Goal: Task Accomplishment & Management: Manage account settings

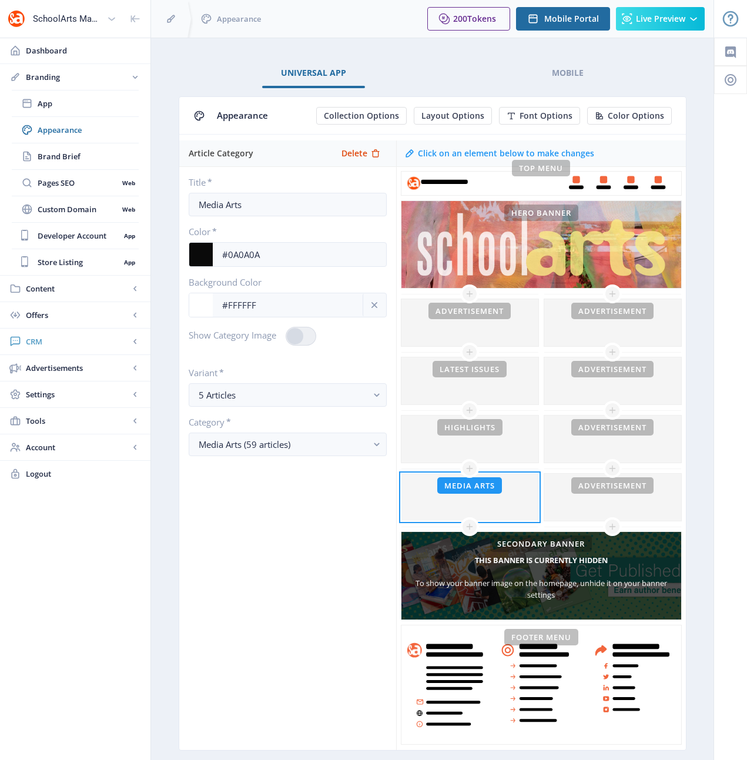
click at [38, 341] on span "CRM" at bounding box center [77, 341] width 103 height 12
click at [56, 182] on span "Readers" at bounding box center [88, 183] width 101 height 12
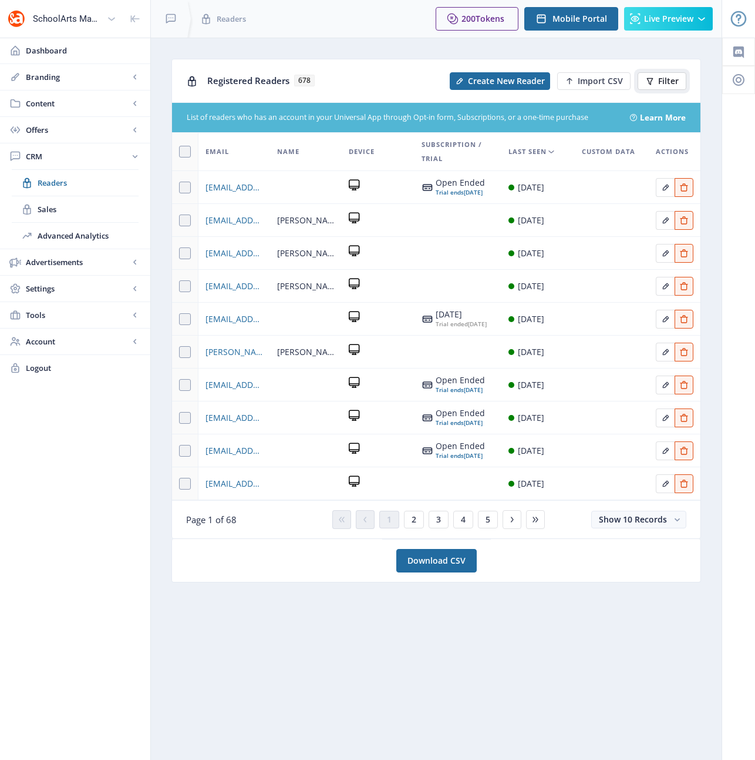
click at [666, 80] on span "Filter" at bounding box center [669, 80] width 21 height 9
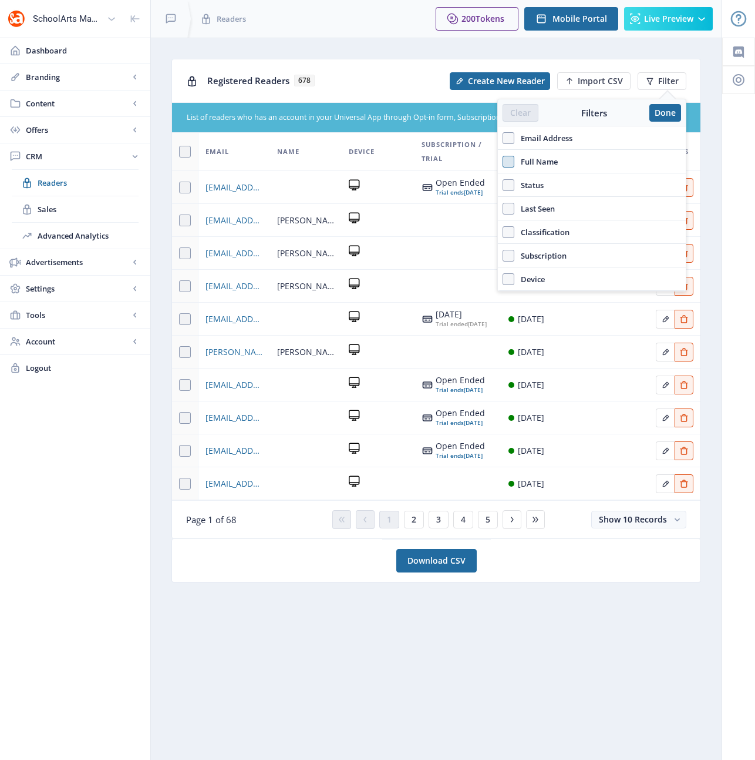
click at [509, 162] on span at bounding box center [509, 162] width 12 height 12
click at [503, 162] on input "Full Name" at bounding box center [503, 161] width 1 height 1
checkbox input "true"
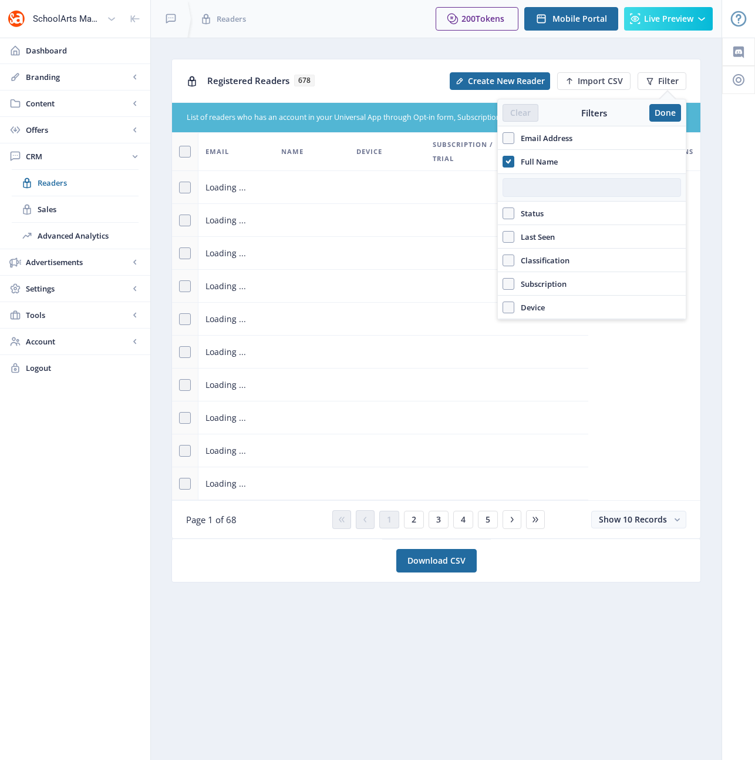
click at [535, 192] on input "text" at bounding box center [592, 187] width 179 height 19
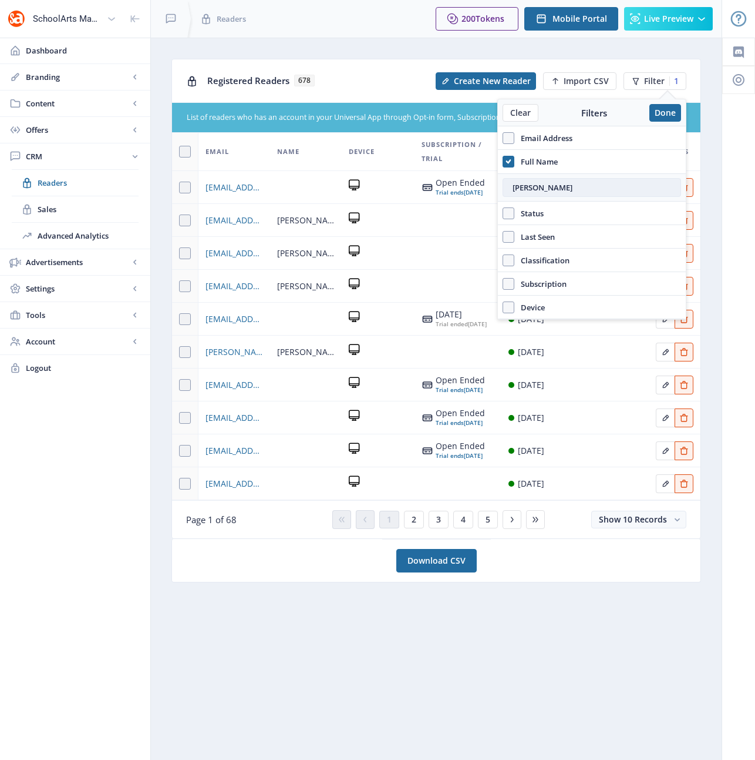
type input "[PERSON_NAME]"
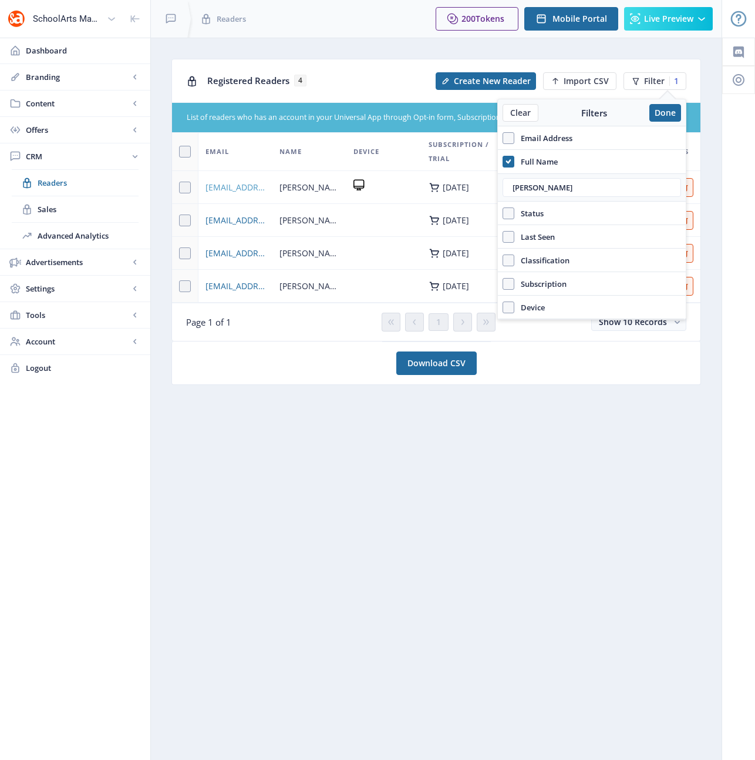
click at [233, 185] on span "[EMAIL_ADDRESS][DOMAIN_NAME]" at bounding box center [236, 187] width 60 height 14
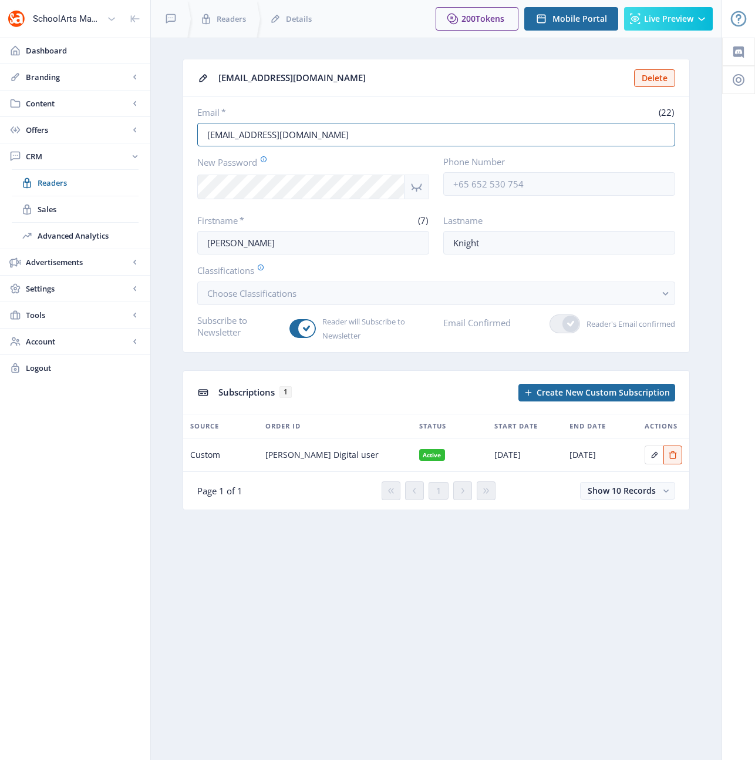
drag, startPoint x: 340, startPoint y: 137, endPoint x: 174, endPoint y: 135, distance: 165.7
click at [174, 135] on app-crm-reader "[EMAIL_ADDRESS][DOMAIN_NAME] Delete Email * (22) [EMAIL_ADDRESS][DOMAIN_NAME] N…" at bounding box center [437, 293] width 530 height 469
paste input "[PERSON_NAME].[PERSON_NAME]@VBS"
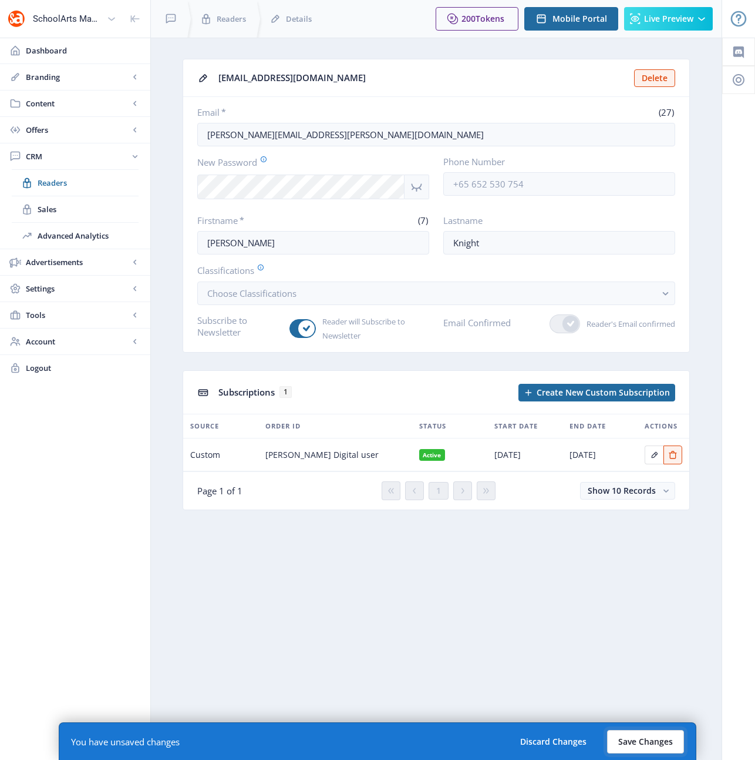
click at [647, 741] on button "Save Changes" at bounding box center [645, 741] width 77 height 23
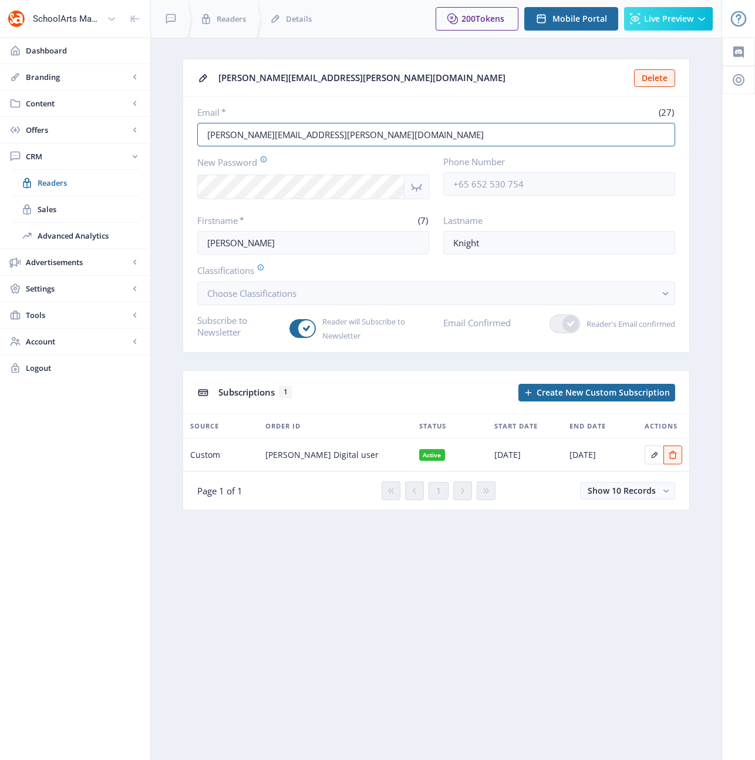
drag, startPoint x: 373, startPoint y: 132, endPoint x: 174, endPoint y: 112, distance: 199.6
click at [174, 112] on app-crm-reader "[PERSON_NAME][EMAIL_ADDRESS][PERSON_NAME][DOMAIN_NAME] Delete Email * (27) [PER…" at bounding box center [437, 293] width 530 height 469
paste input "mfknight@vbs"
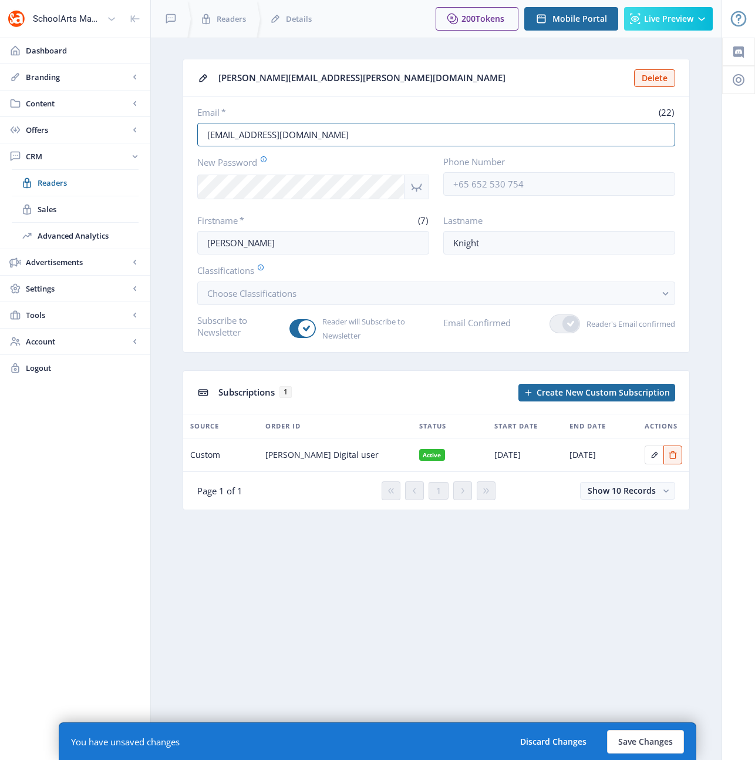
type input "[EMAIL_ADDRESS][DOMAIN_NAME]"
click at [528, 569] on nb-layout-column "[PERSON_NAME][EMAIL_ADDRESS][PERSON_NAME][DOMAIN_NAME] Delete Email * (22) [EMA…" at bounding box center [436, 399] width 572 height 722
drag, startPoint x: 654, startPoint y: 743, endPoint x: 646, endPoint y: 731, distance: 14.0
click at [654, 743] on button "Save Changes" at bounding box center [645, 741] width 77 height 23
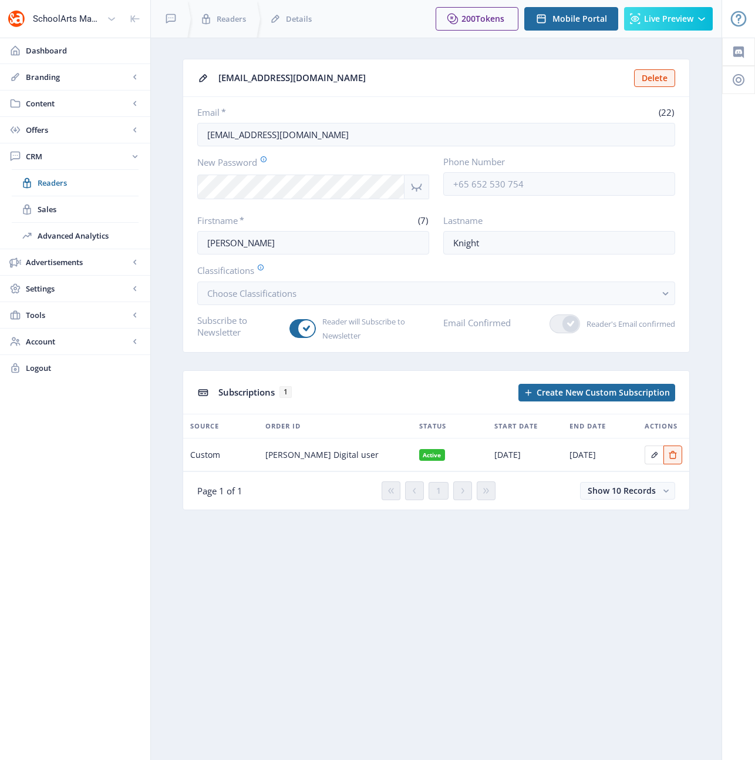
click at [559, 629] on nb-layout-column "[EMAIL_ADDRESS][DOMAIN_NAME] Delete Email * (22) [EMAIL_ADDRESS][DOMAIN_NAME] N…" at bounding box center [436, 399] width 572 height 722
click at [59, 55] on span "Dashboard" at bounding box center [83, 51] width 115 height 12
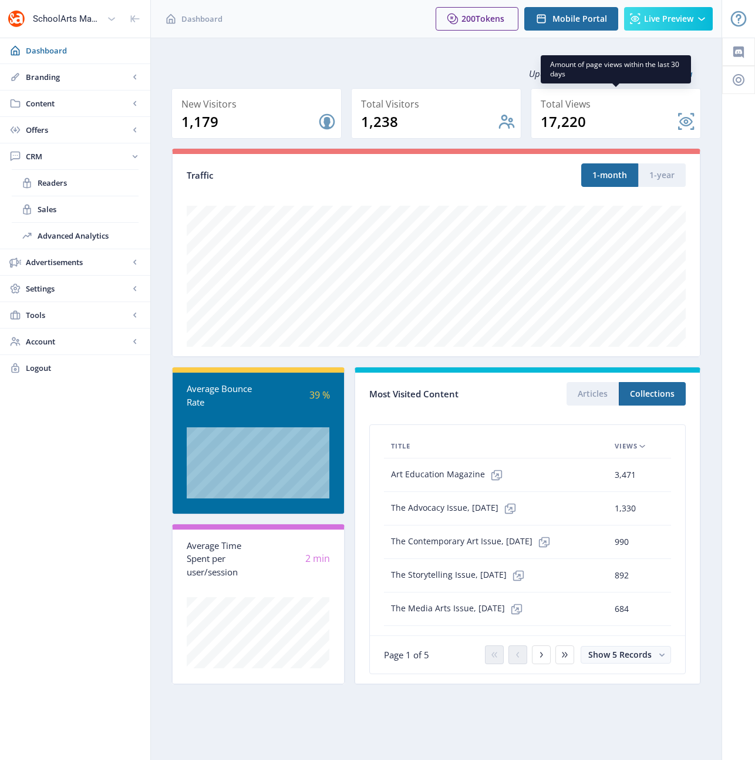
click at [686, 123] on nb-card-back at bounding box center [616, 113] width 170 height 51
click at [660, 75] on link "Reload Data" at bounding box center [665, 74] width 56 height 12
